Goal: Task Accomplishment & Management: Use online tool/utility

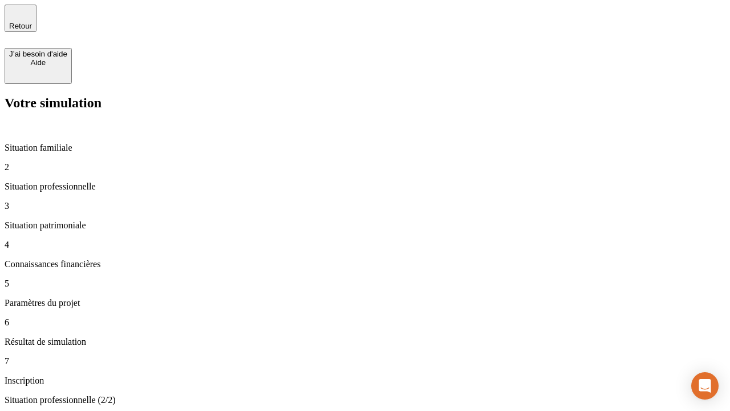
type input "30 000"
type input "1 000"
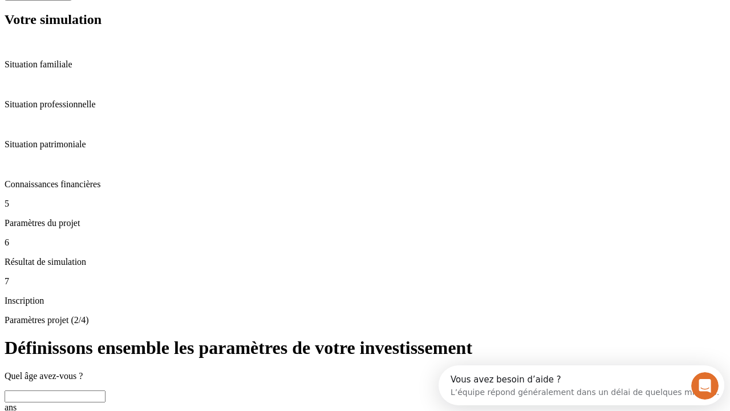
scroll to position [40, 0]
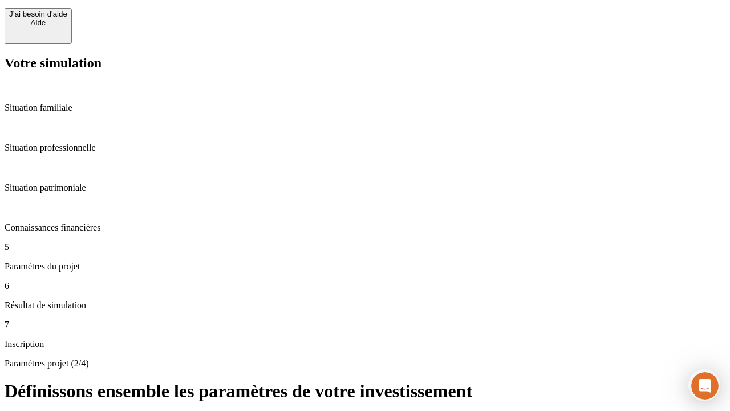
type input "40"
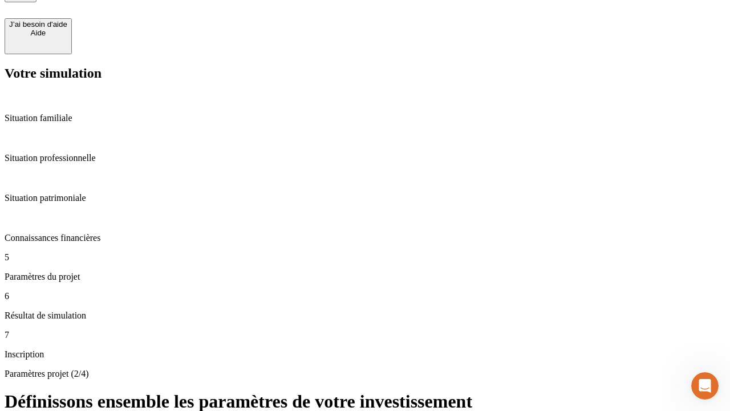
type input "200 000"
type input "640"
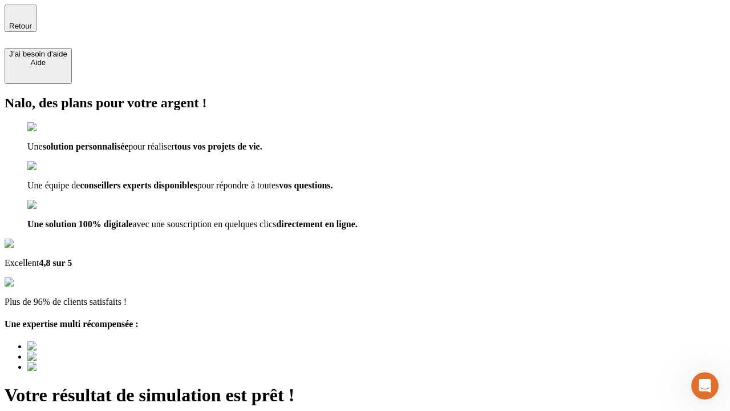
type input "[EMAIL_ADDRESS][DOMAIN_NAME]"
